Goal: Task Accomplishment & Management: Use online tool/utility

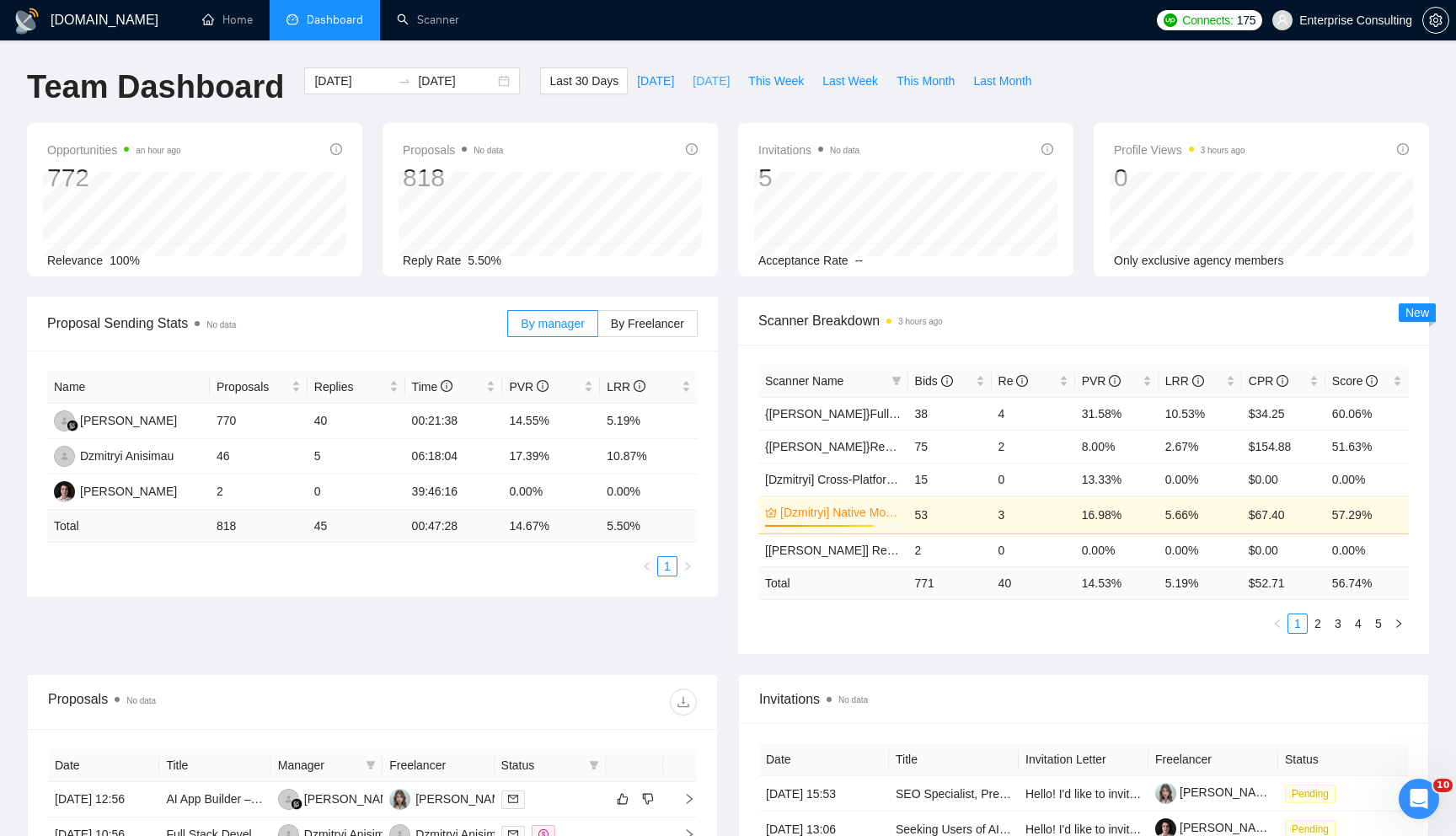
click at [715, 81] on span "[DATE]" at bounding box center [710, 80] width 37 height 19
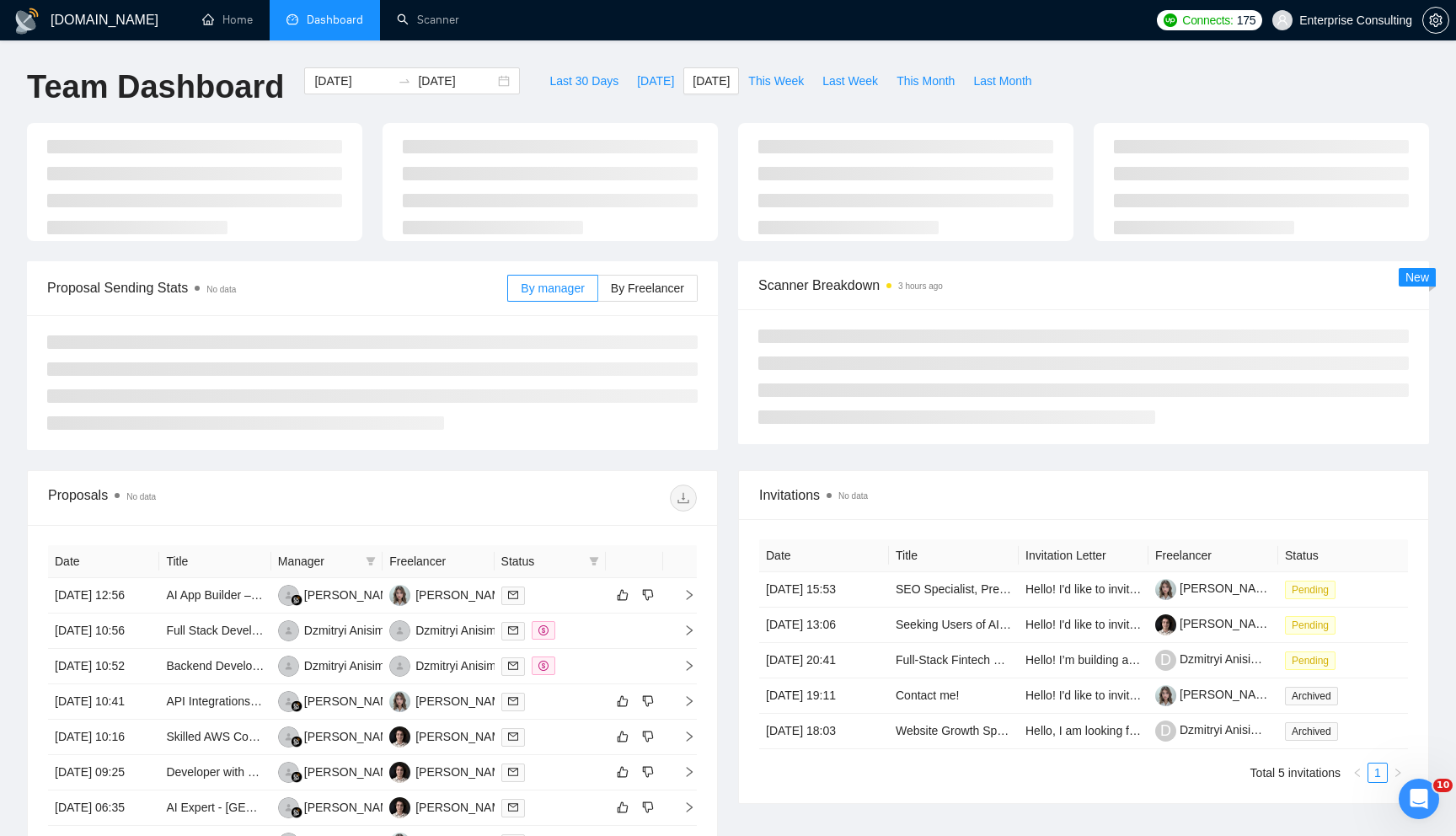
type input "[DATE]"
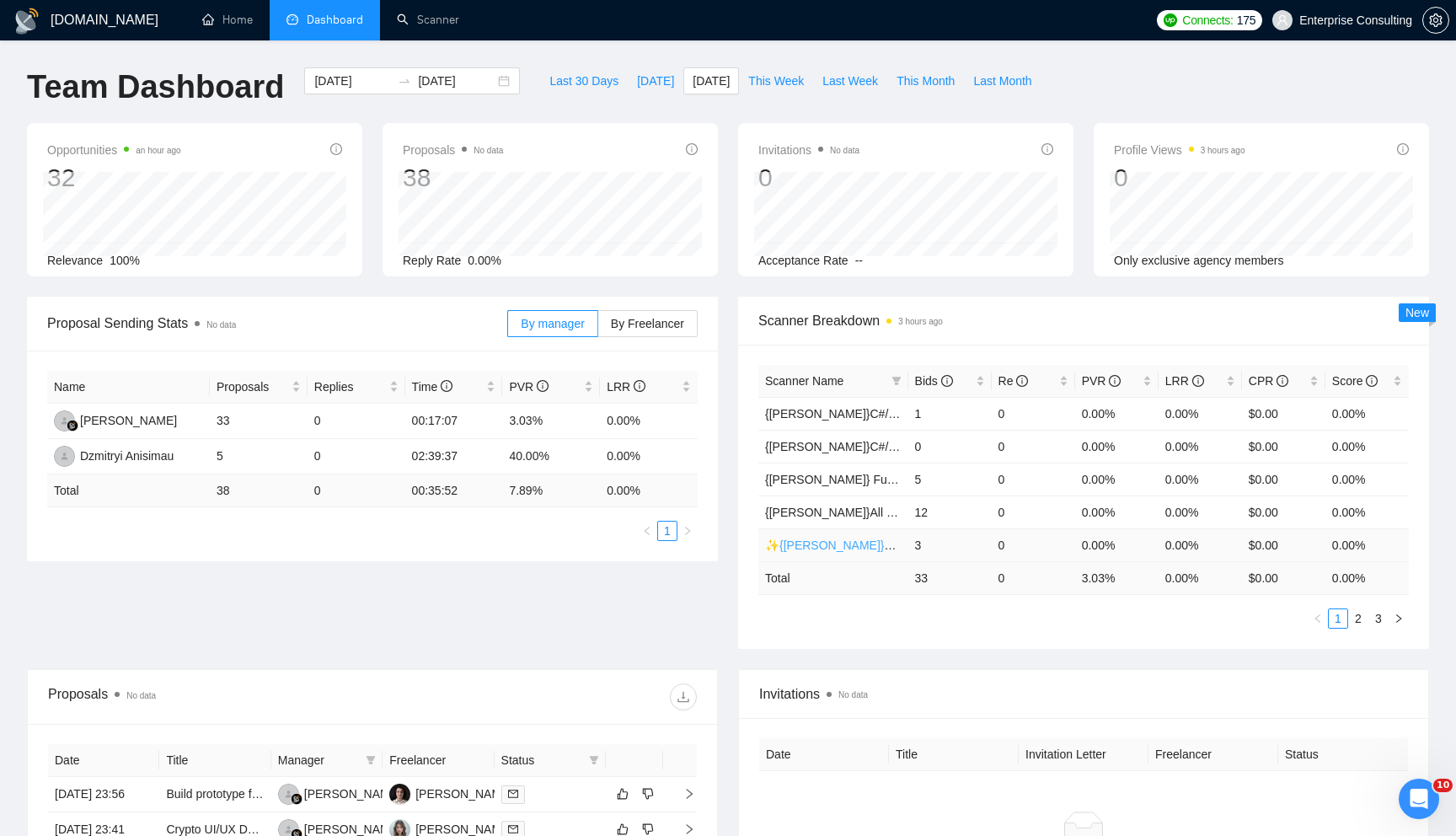
click at [843, 545] on link "✨{[PERSON_NAME]}Blockchain WW" at bounding box center [867, 545] width 202 height 14
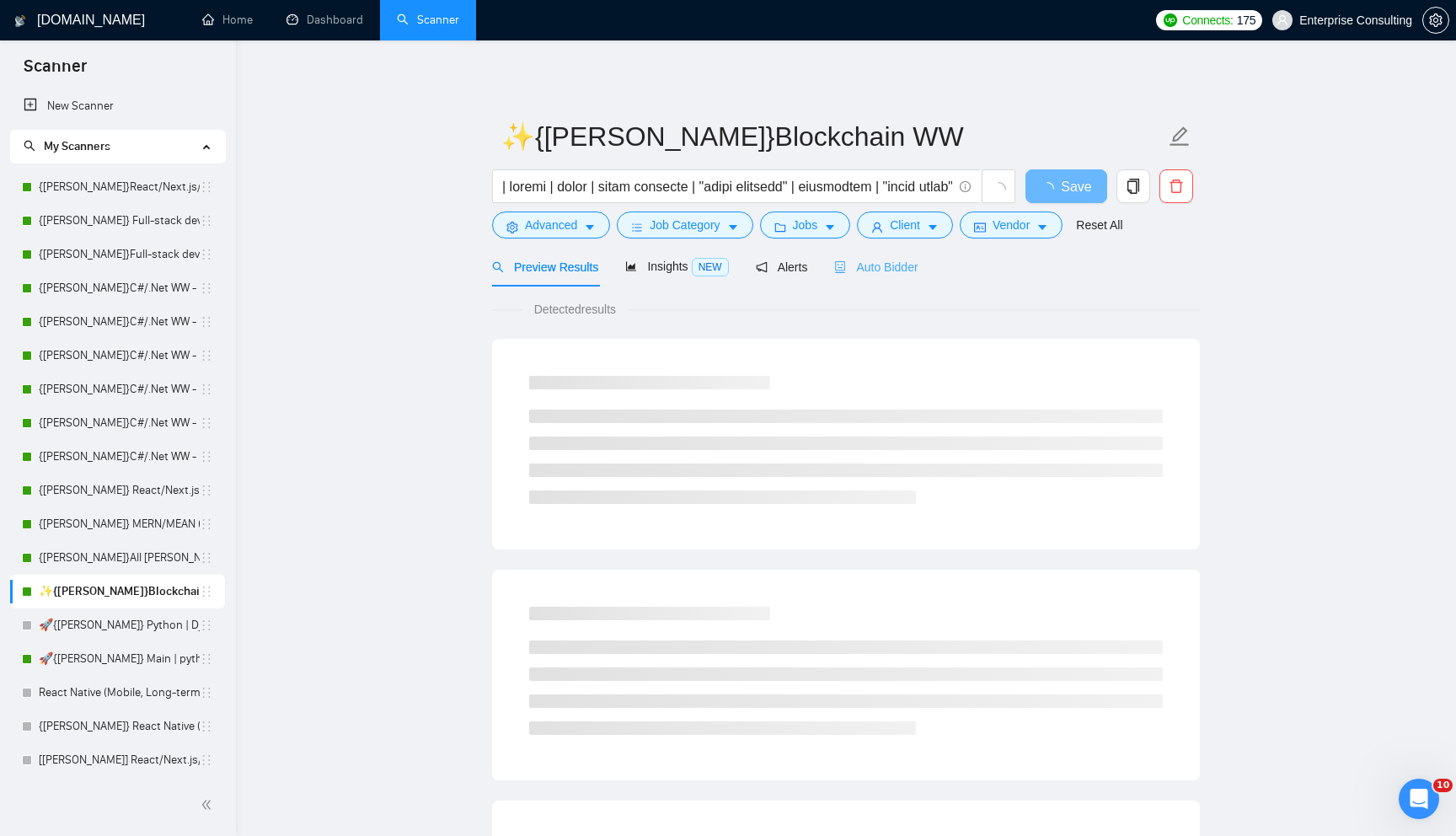
click at [865, 254] on div "Auto Bidder" at bounding box center [876, 267] width 83 height 40
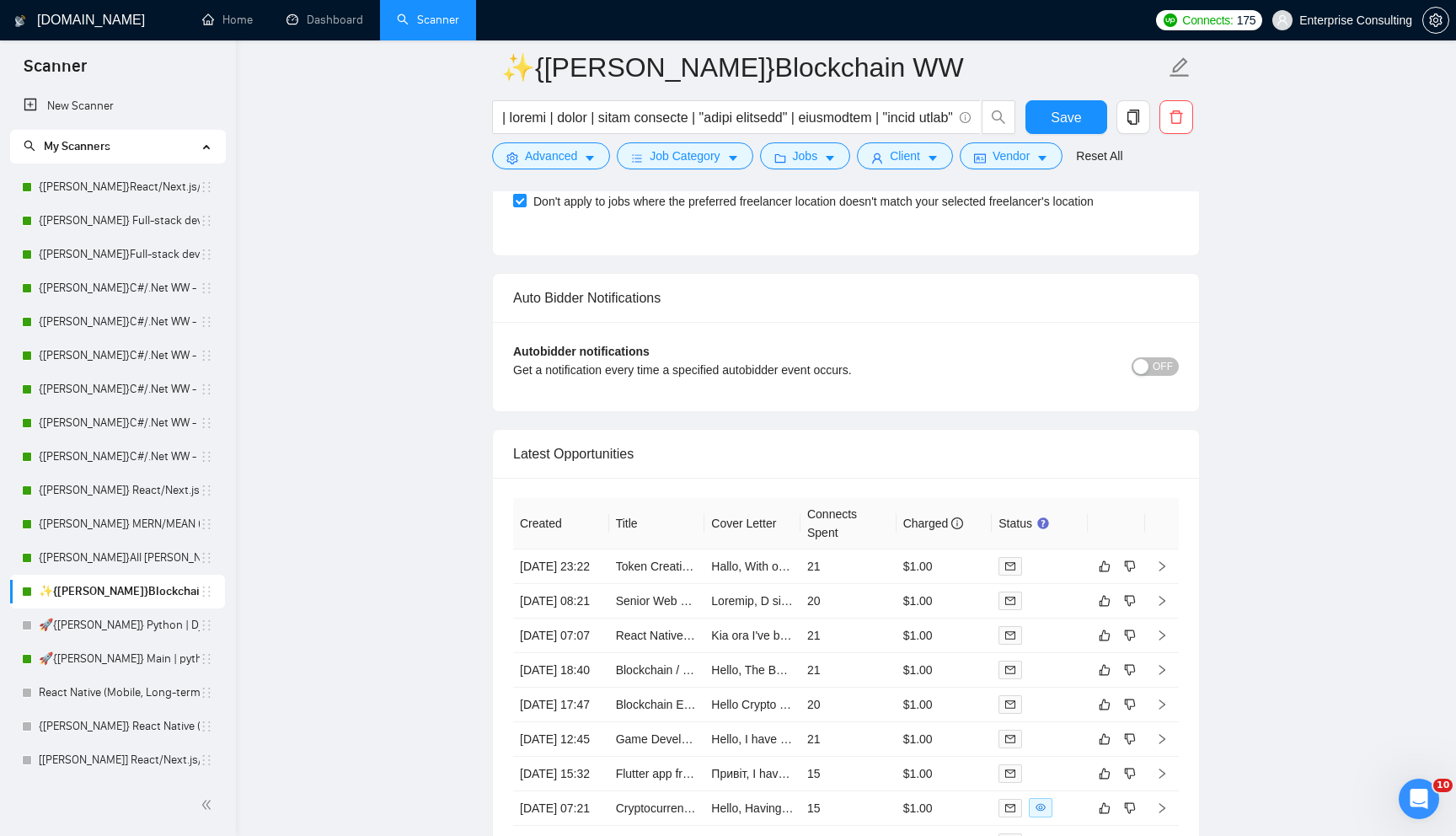
scroll to position [3851, 0]
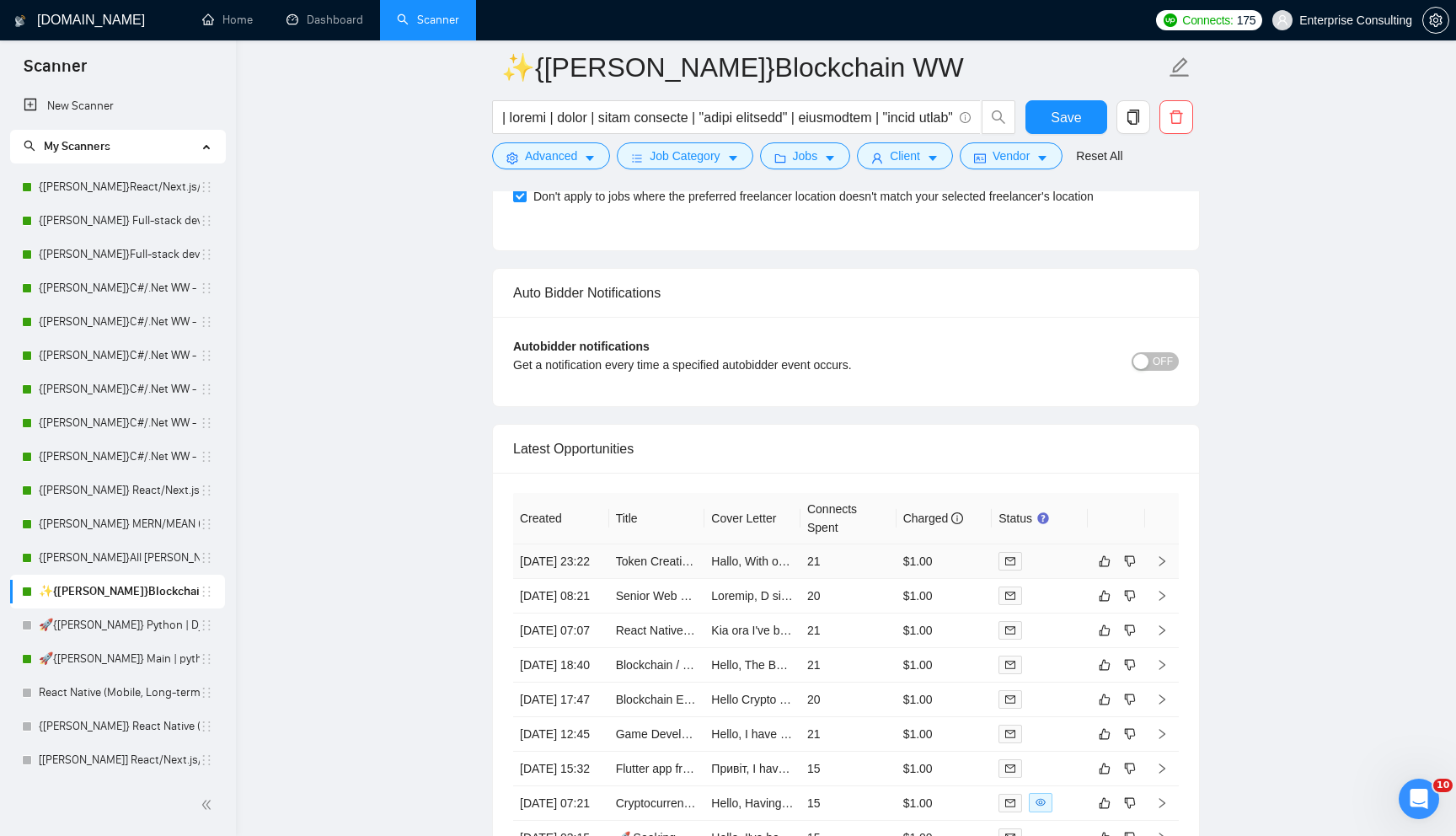
click at [859, 579] on td "21" at bounding box center [849, 561] width 96 height 34
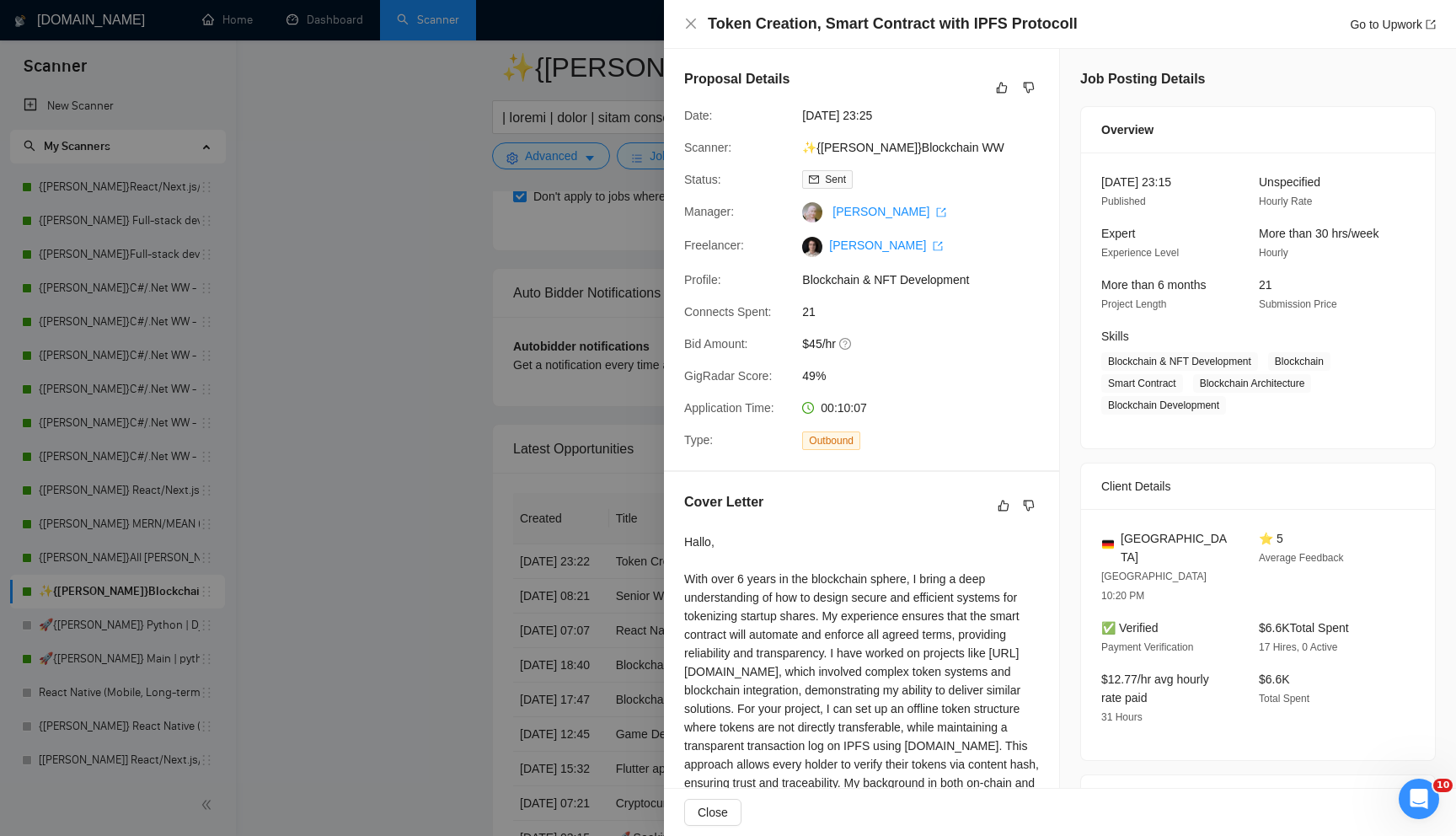
click at [493, 656] on div at bounding box center [728, 418] width 1456 height 836
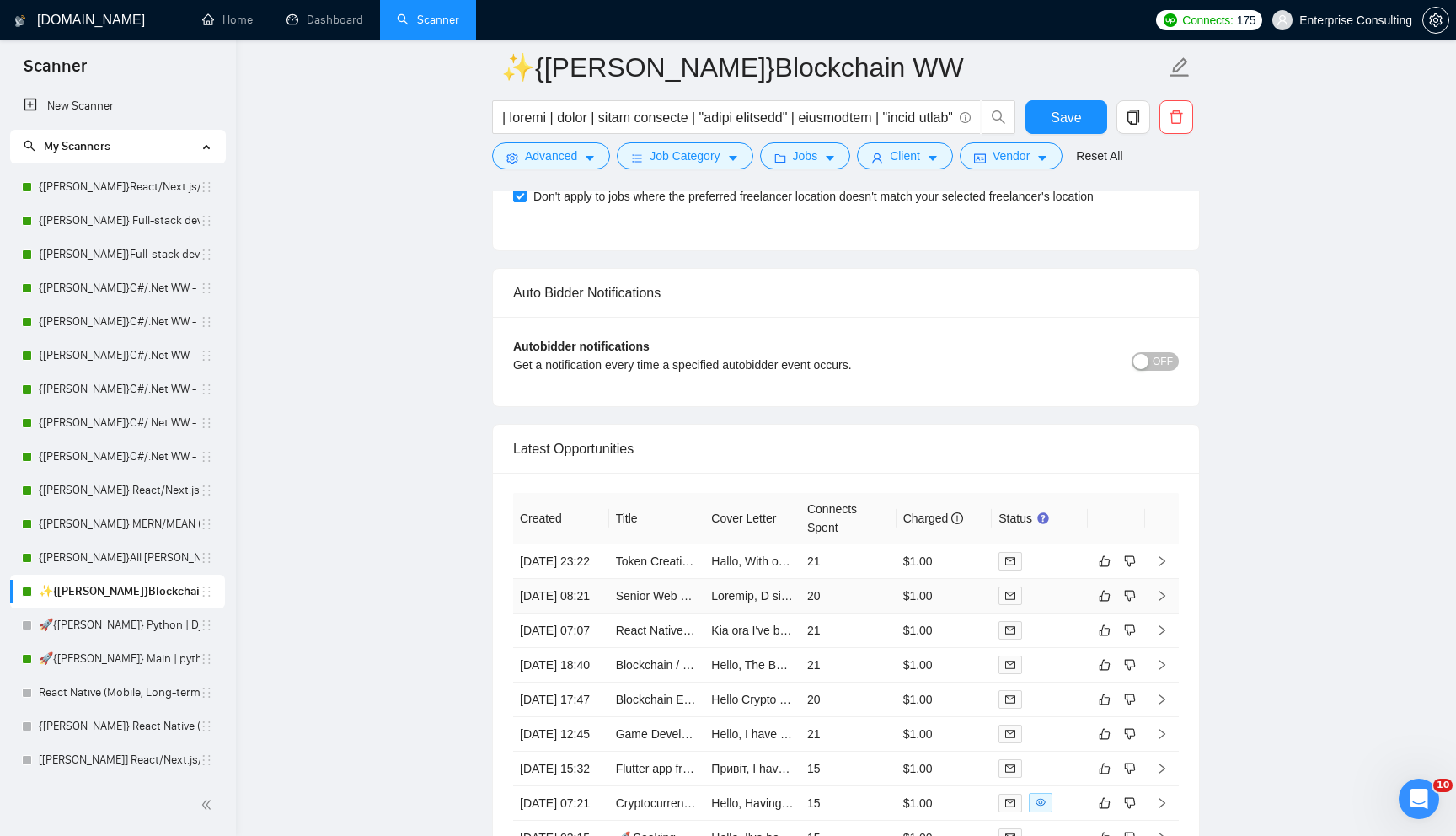
click at [833, 614] on td "20" at bounding box center [849, 596] width 96 height 34
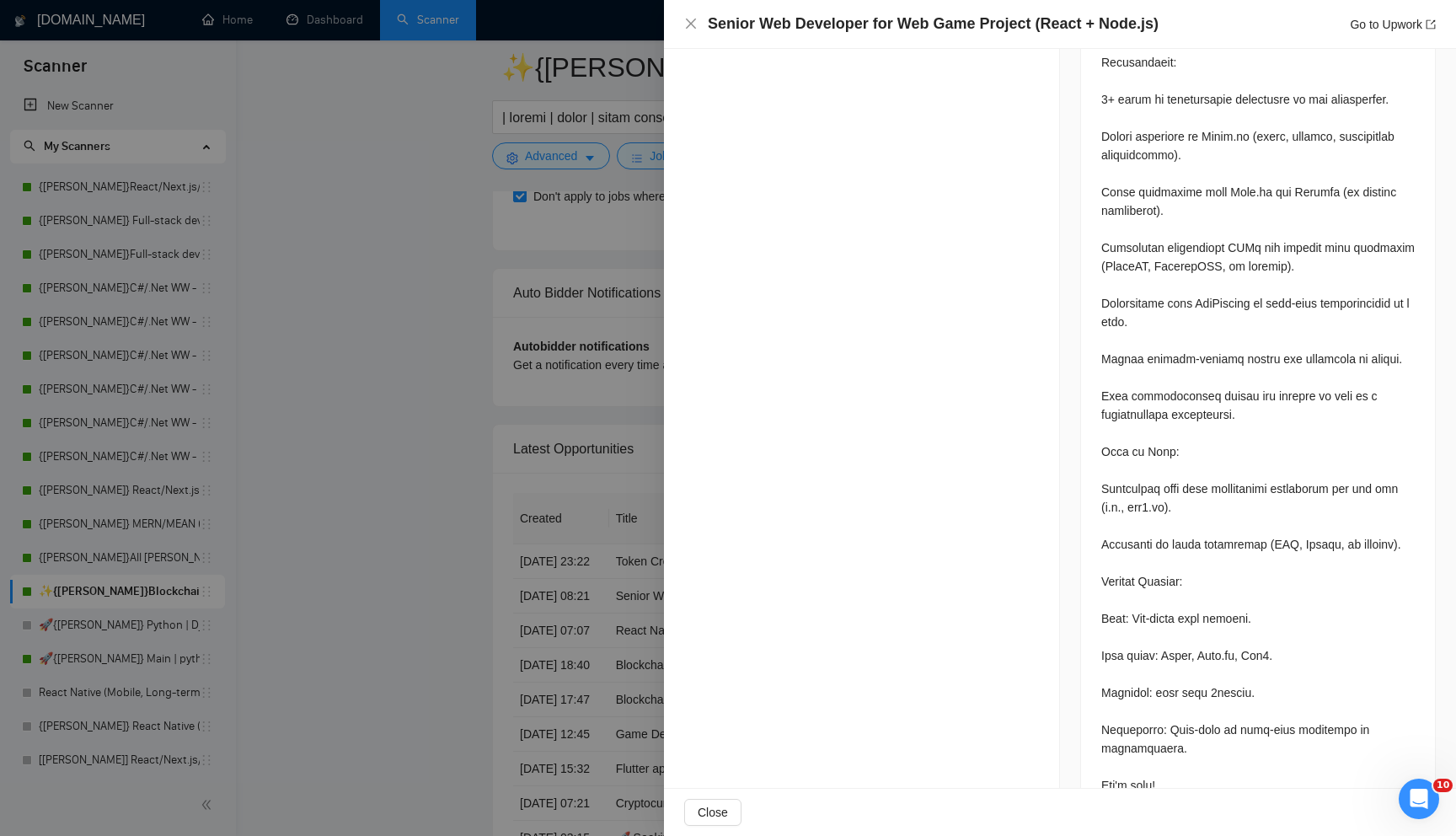
scroll to position [1226, 0]
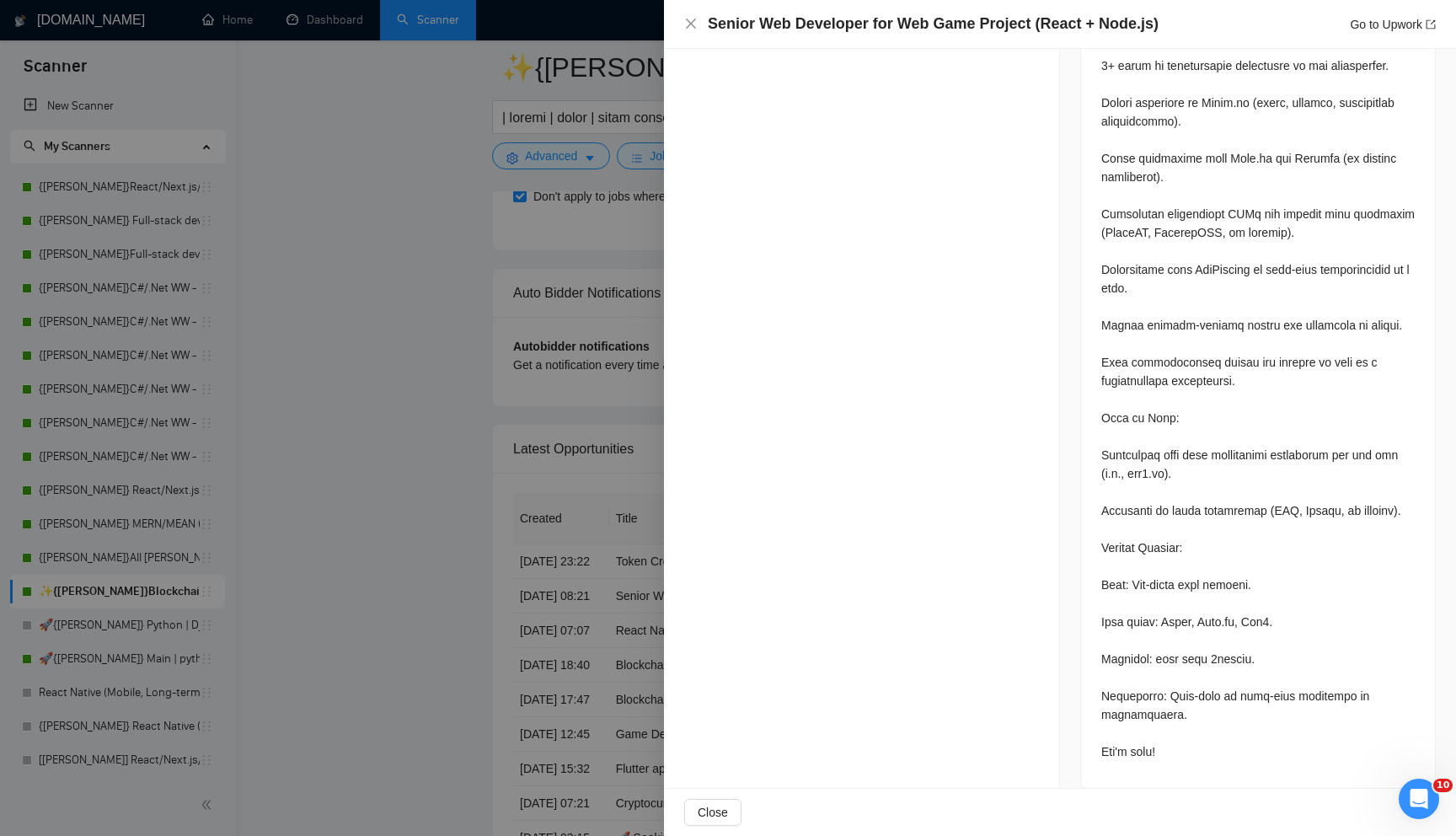
click at [625, 609] on div at bounding box center [728, 418] width 1456 height 836
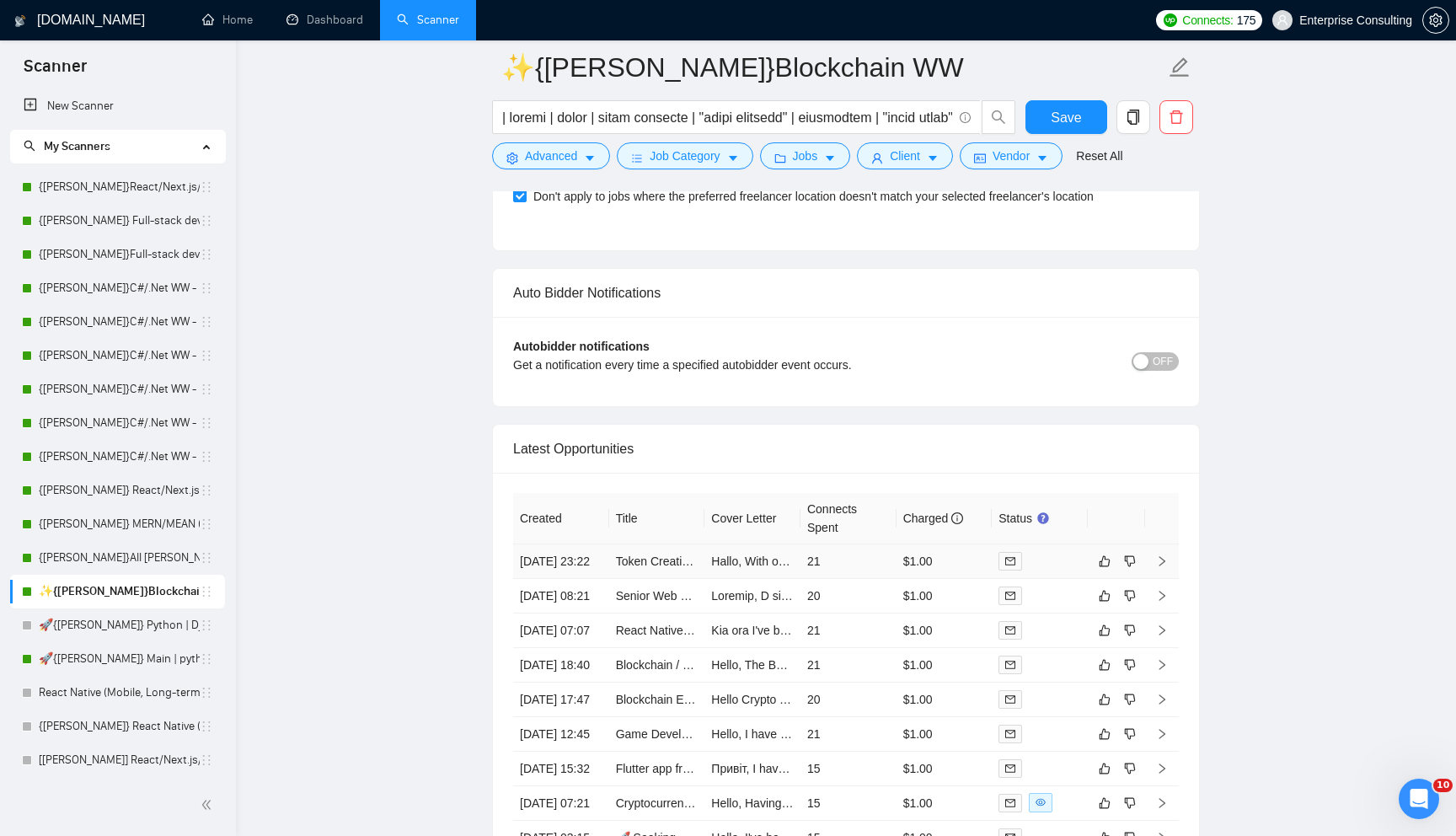
click at [876, 579] on td "21" at bounding box center [849, 561] width 96 height 34
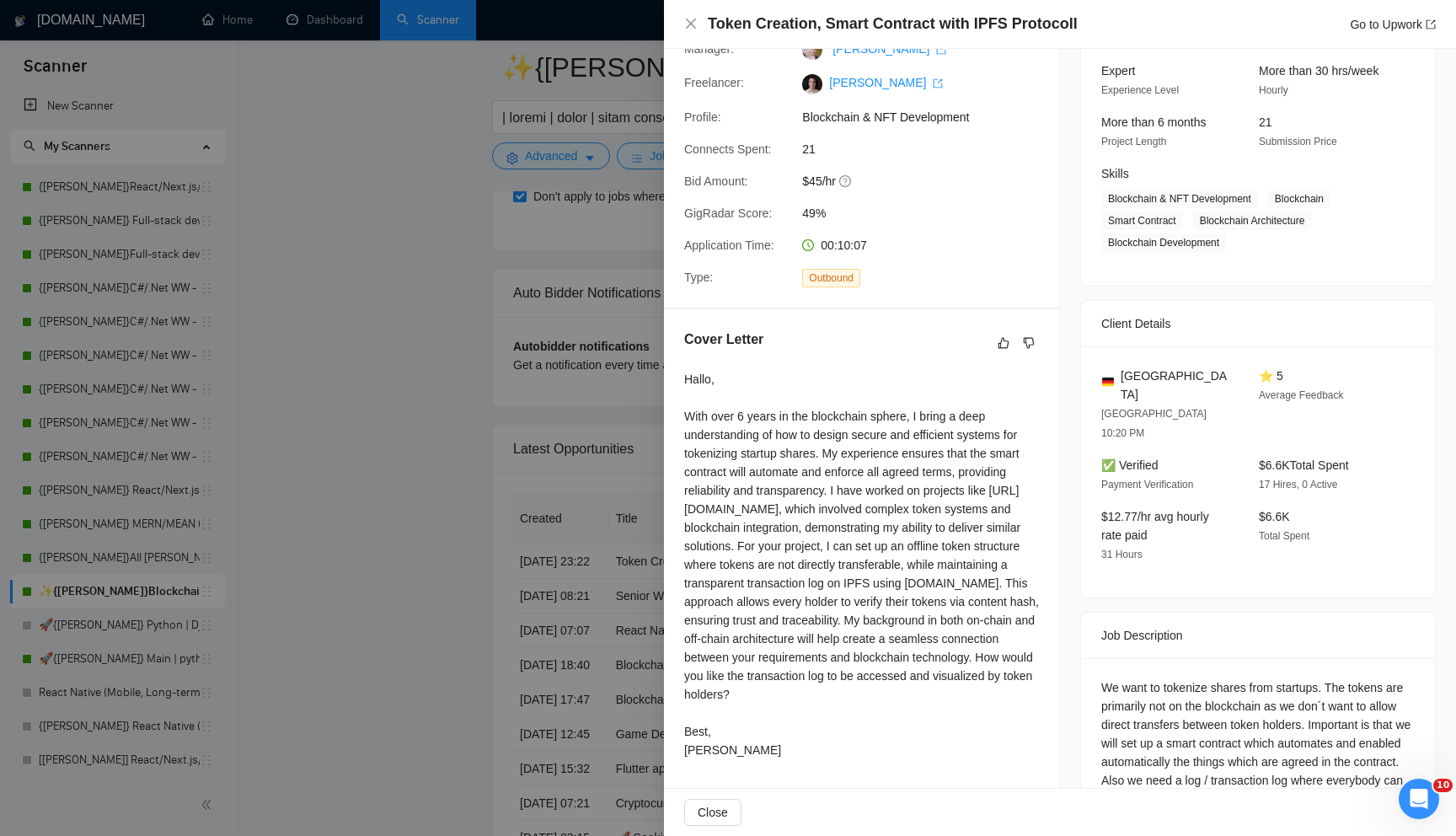
scroll to position [246, 0]
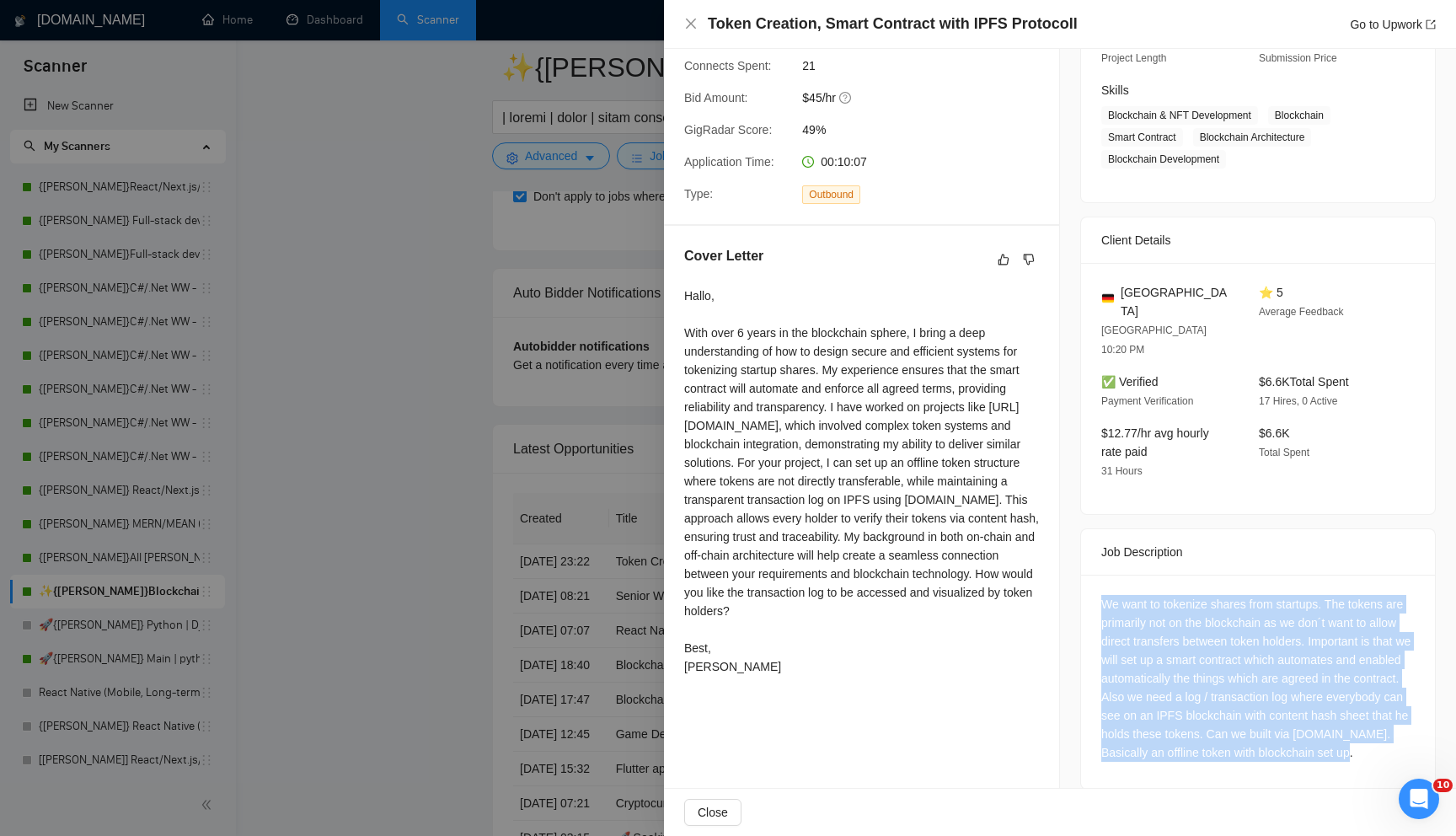
drag, startPoint x: 1095, startPoint y: 559, endPoint x: 1179, endPoint y: 743, distance: 202.3
click at [1179, 743] on div "We want to tokenize shares from startups. The tokens are primarily not on the b…" at bounding box center [1258, 681] width 354 height 214
copy div "We want to tokenize shares from startups. The tokens are primarily not on the b…"
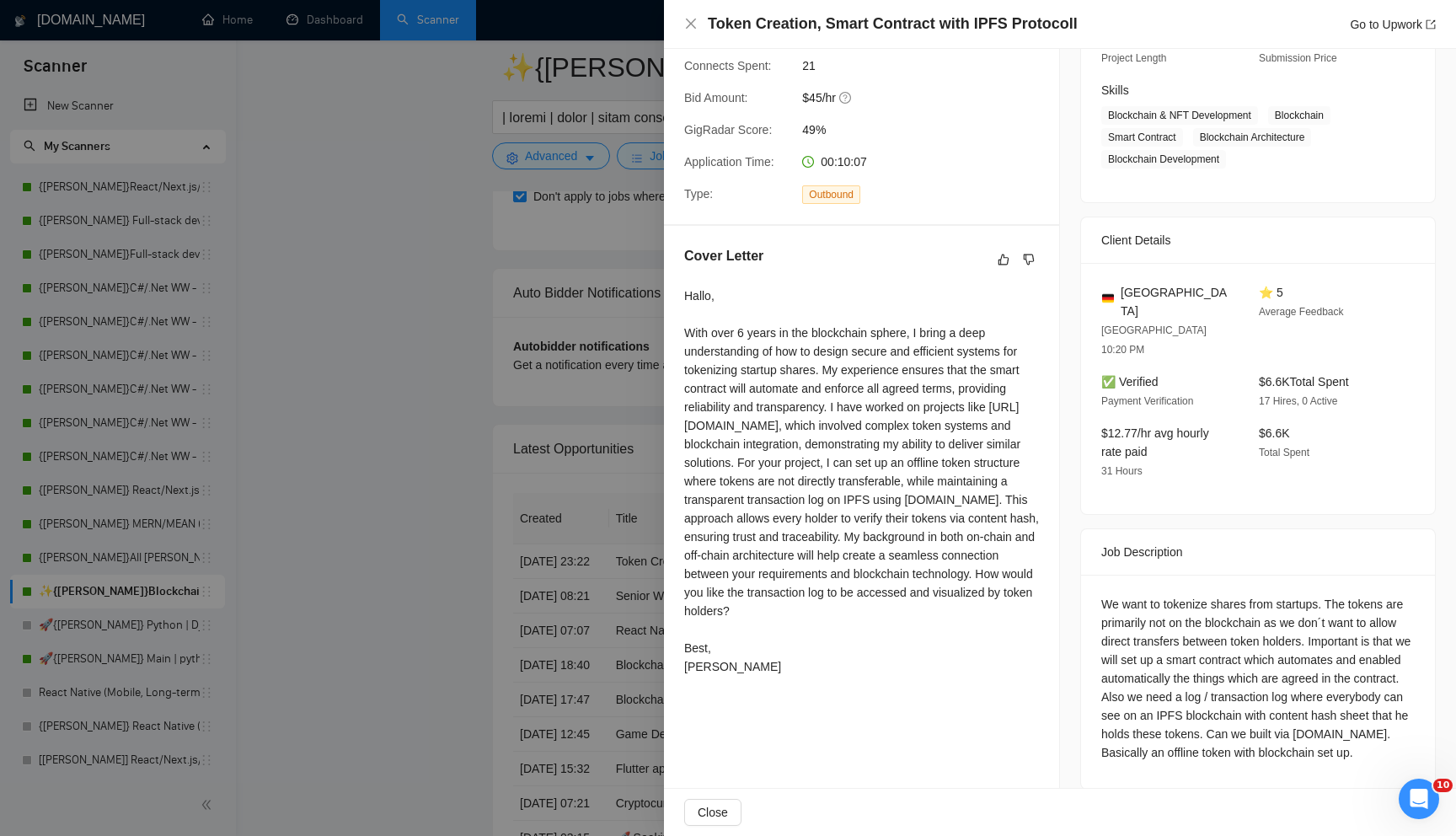
click at [1088, 243] on div "Client Details" at bounding box center [1258, 240] width 354 height 46
click at [563, 390] on div at bounding box center [728, 418] width 1456 height 836
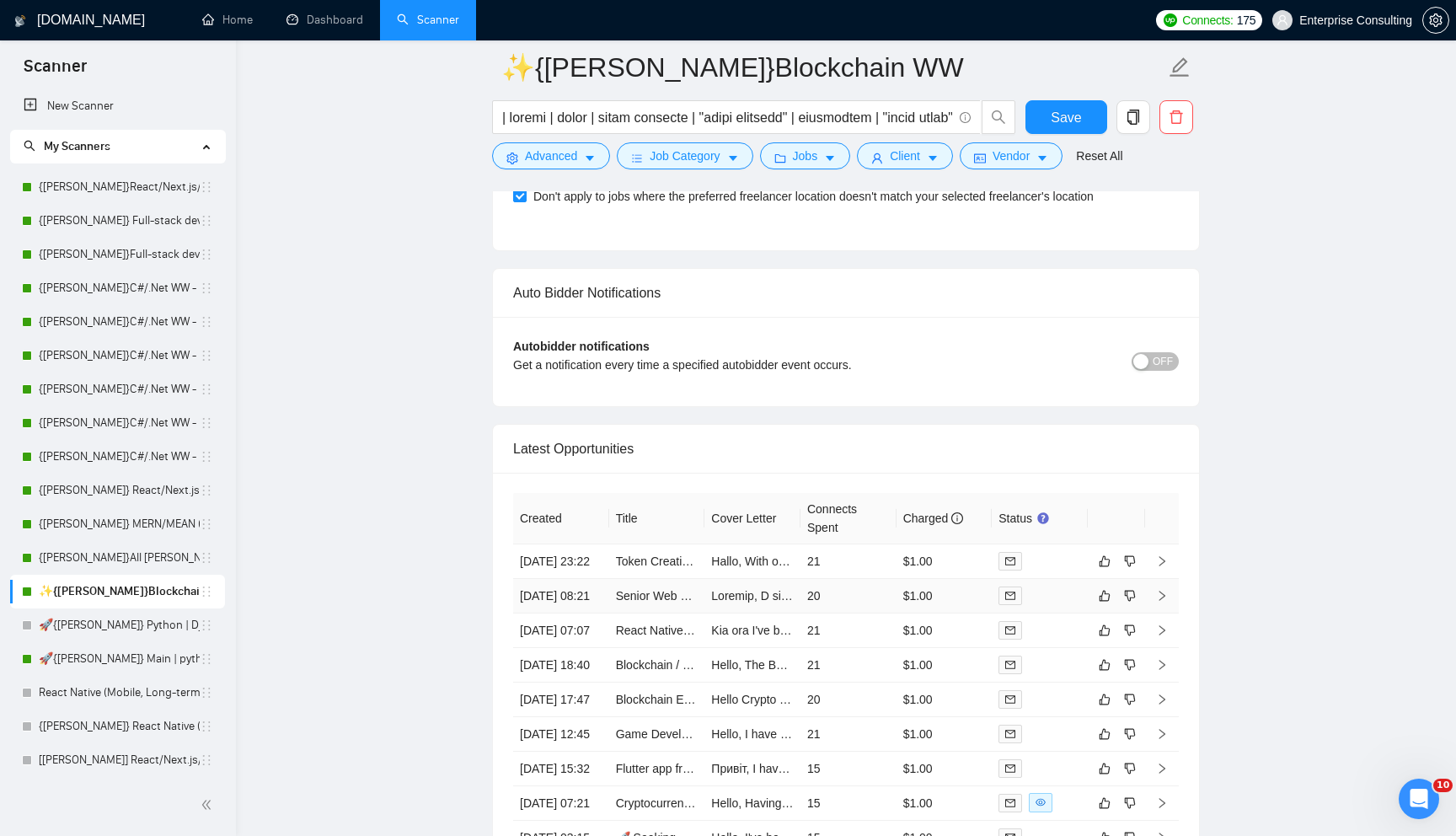
click at [866, 614] on td "20" at bounding box center [849, 596] width 96 height 34
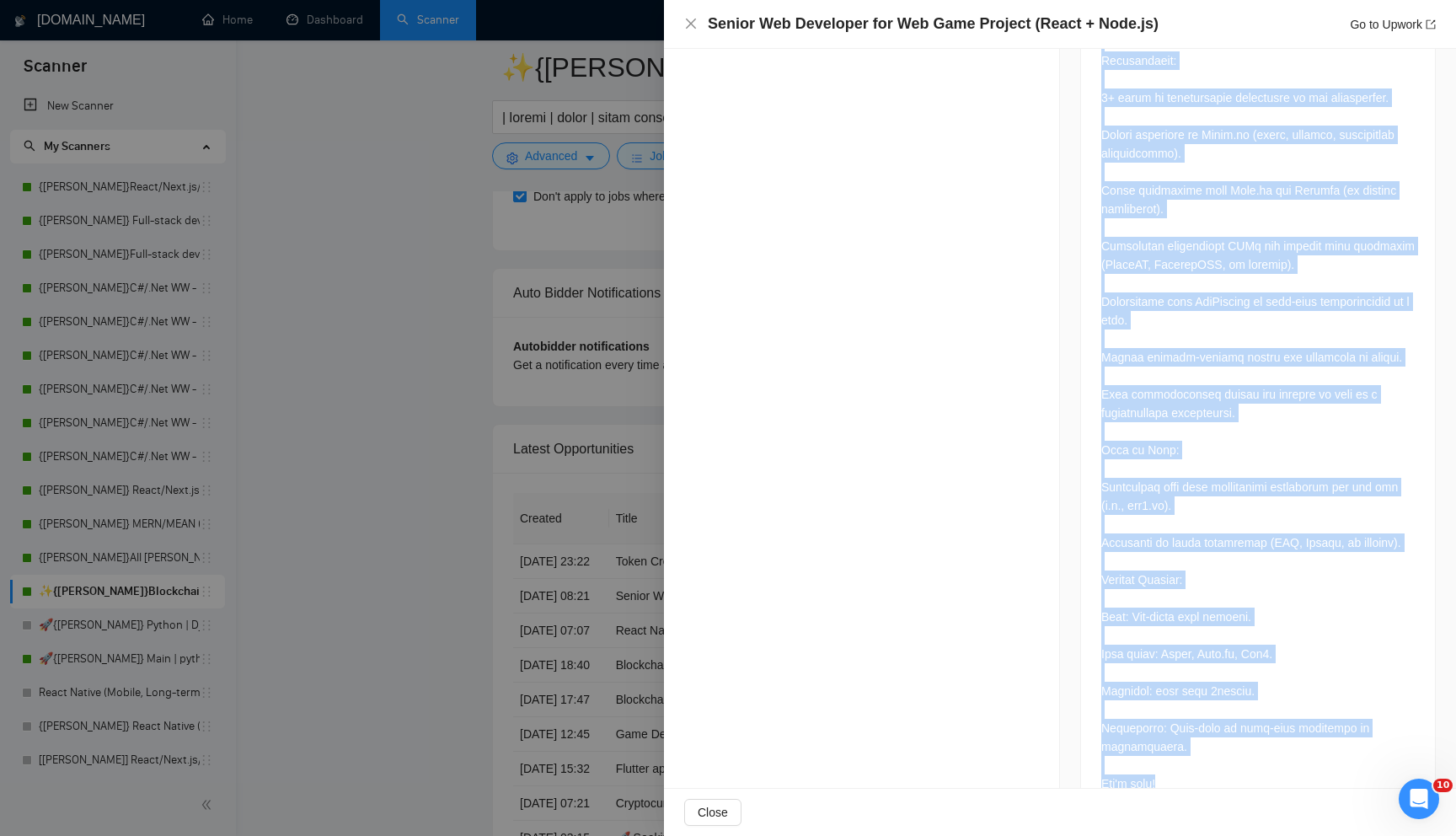
scroll to position [1226, 0]
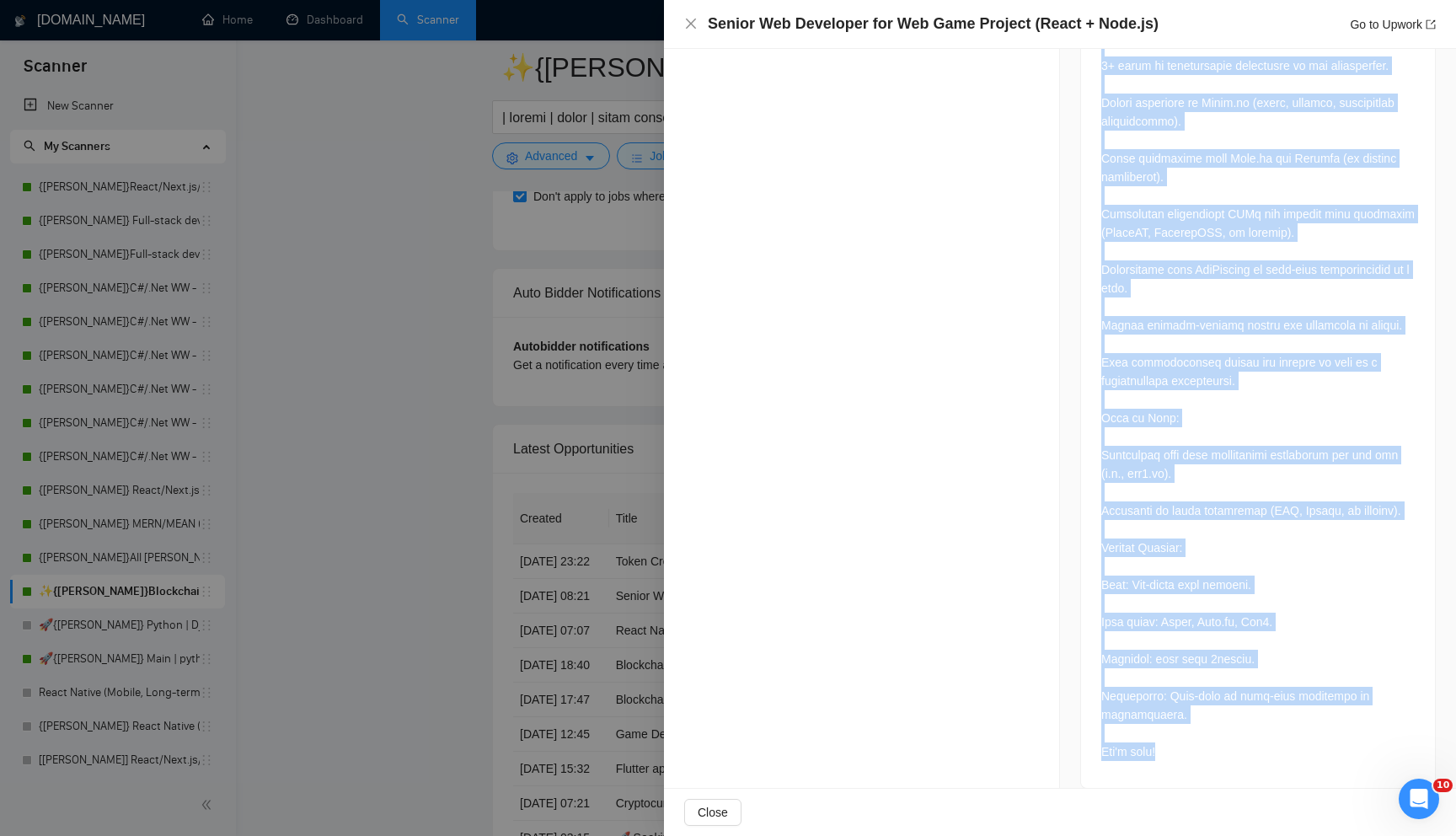
drag, startPoint x: 1097, startPoint y: 529, endPoint x: 1255, endPoint y: 727, distance: 253.3
click at [1255, 727] on div at bounding box center [1258, 171] width 354 height 1234
copy div "Hi, Astrabyte is one of the software development team based on [GEOGRAPHIC_DATA…"
